Goal: Task Accomplishment & Management: Manage account settings

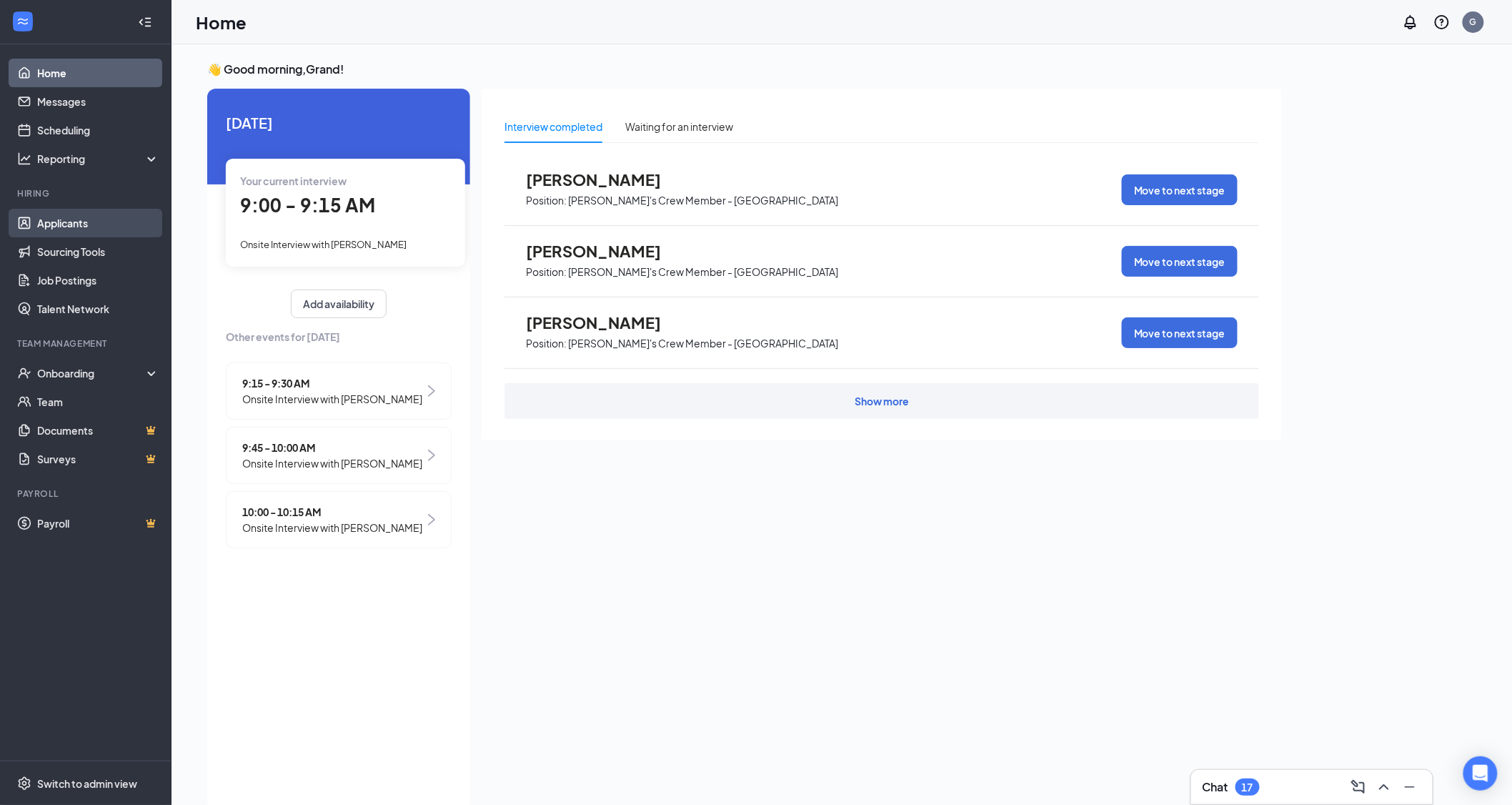
click at [53, 210] on link "Applicants" at bounding box center [98, 222] width 122 height 29
click at [67, 222] on link "Applicants" at bounding box center [98, 222] width 122 height 29
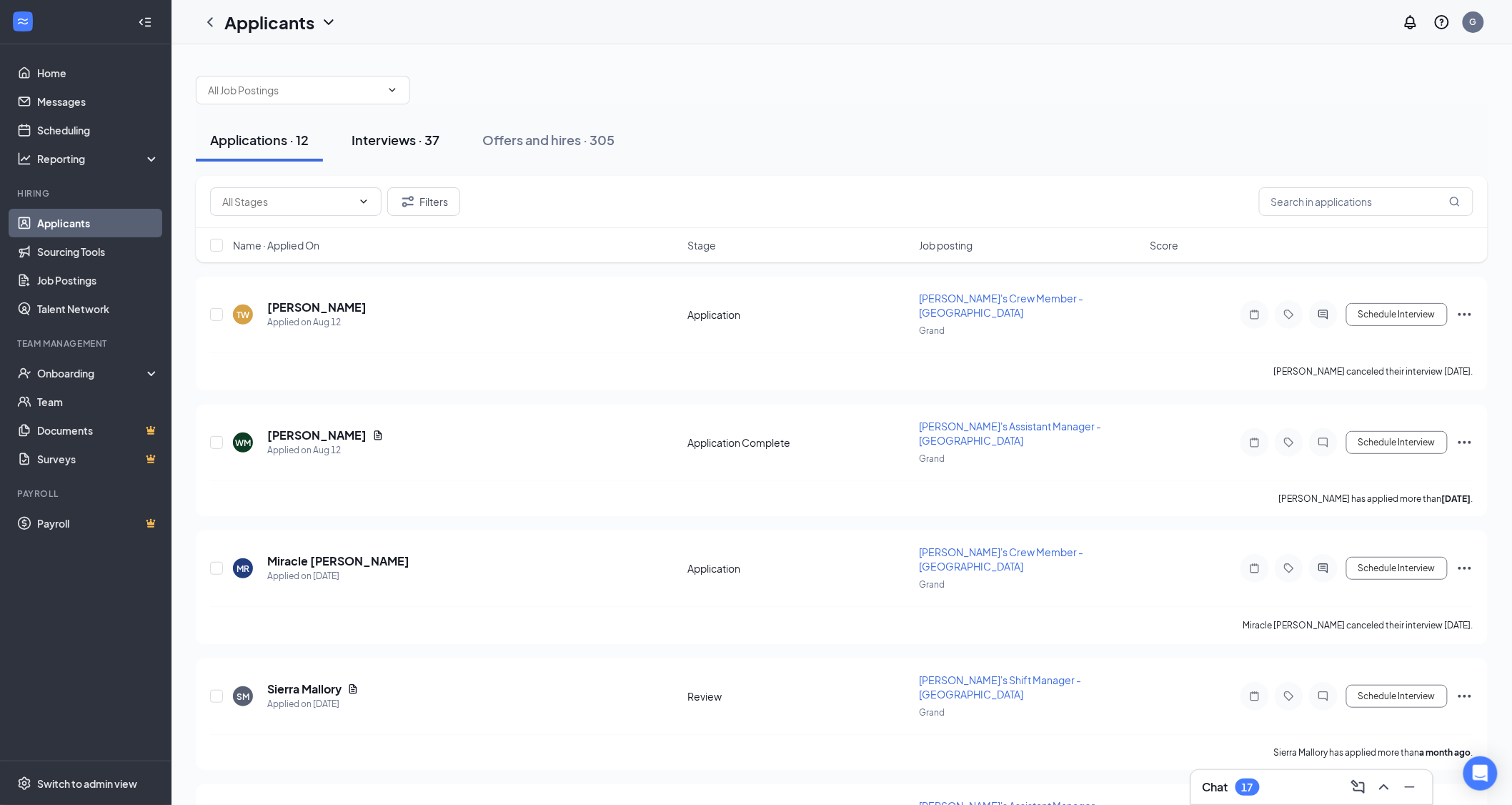
click at [372, 147] on div "Interviews · 37" at bounding box center [395, 140] width 88 height 18
